Goal: Check status

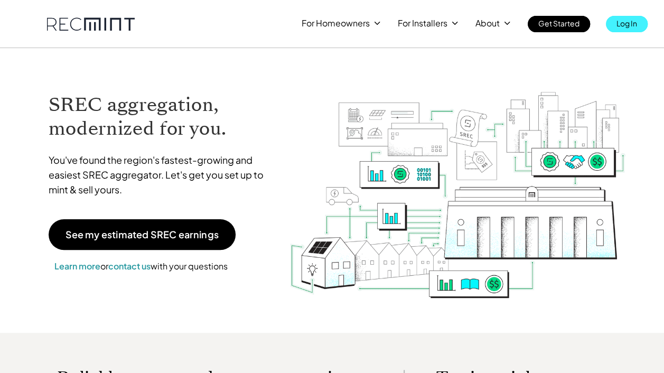
click at [618, 21] on p "Log In" at bounding box center [626, 23] width 21 height 15
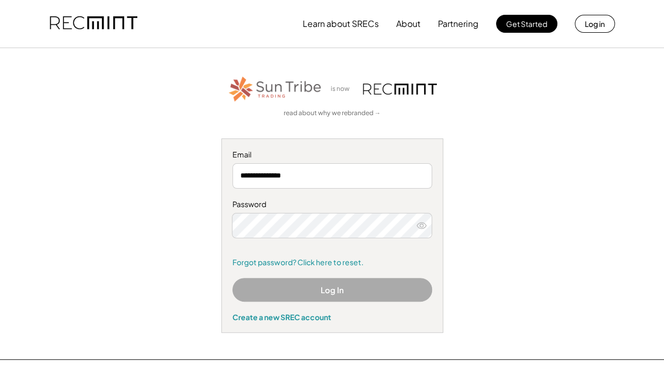
click at [291, 294] on button "Log In" at bounding box center [332, 290] width 200 height 24
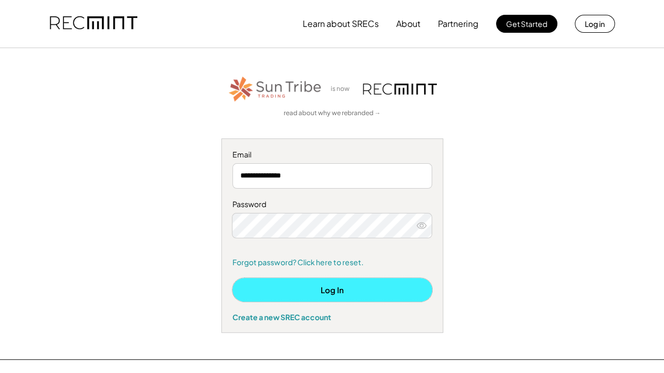
click at [344, 295] on button "Log In" at bounding box center [332, 290] width 200 height 24
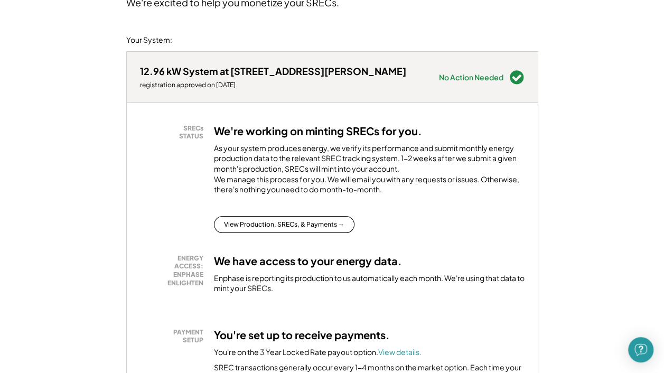
scroll to position [109, 0]
click at [328, 232] on button "View Production, SRECs, & Payments →" at bounding box center [284, 223] width 140 height 17
